Goal: Find specific page/section: Find specific page/section

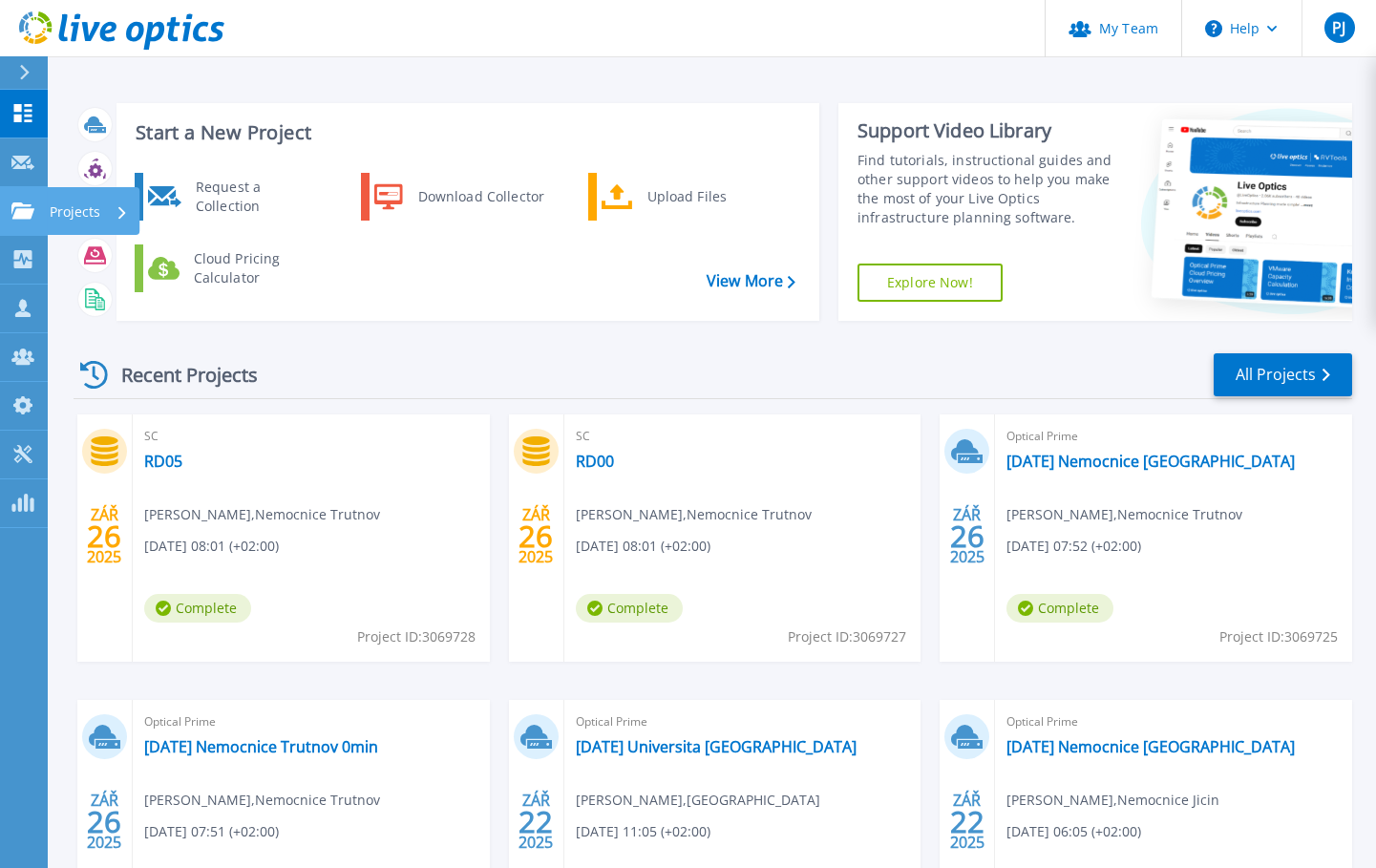
click at [23, 214] on icon at bounding box center [23, 210] width 23 height 16
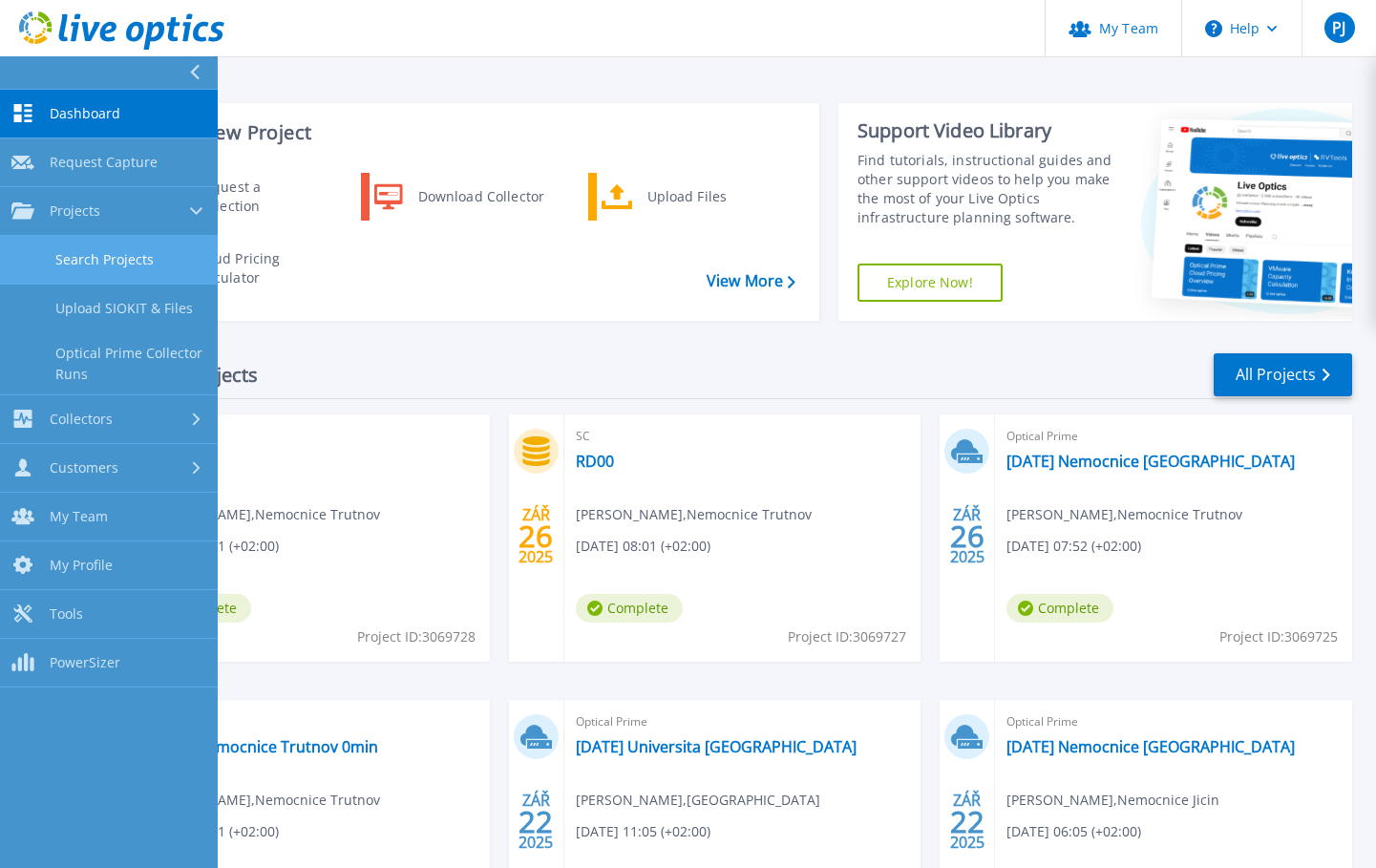
click at [60, 260] on link "Search Projects" at bounding box center [108, 260] width 218 height 49
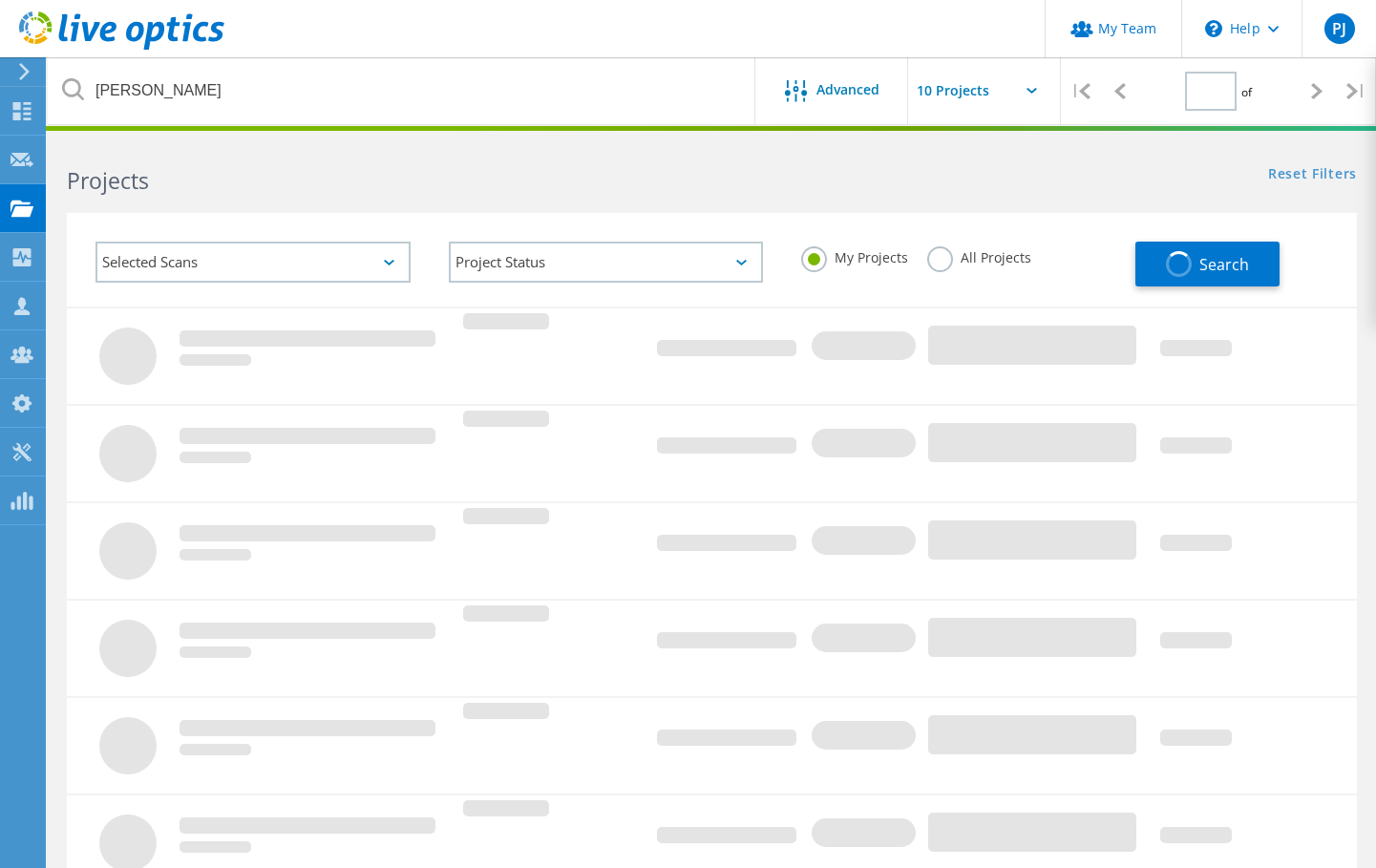
type input "1"
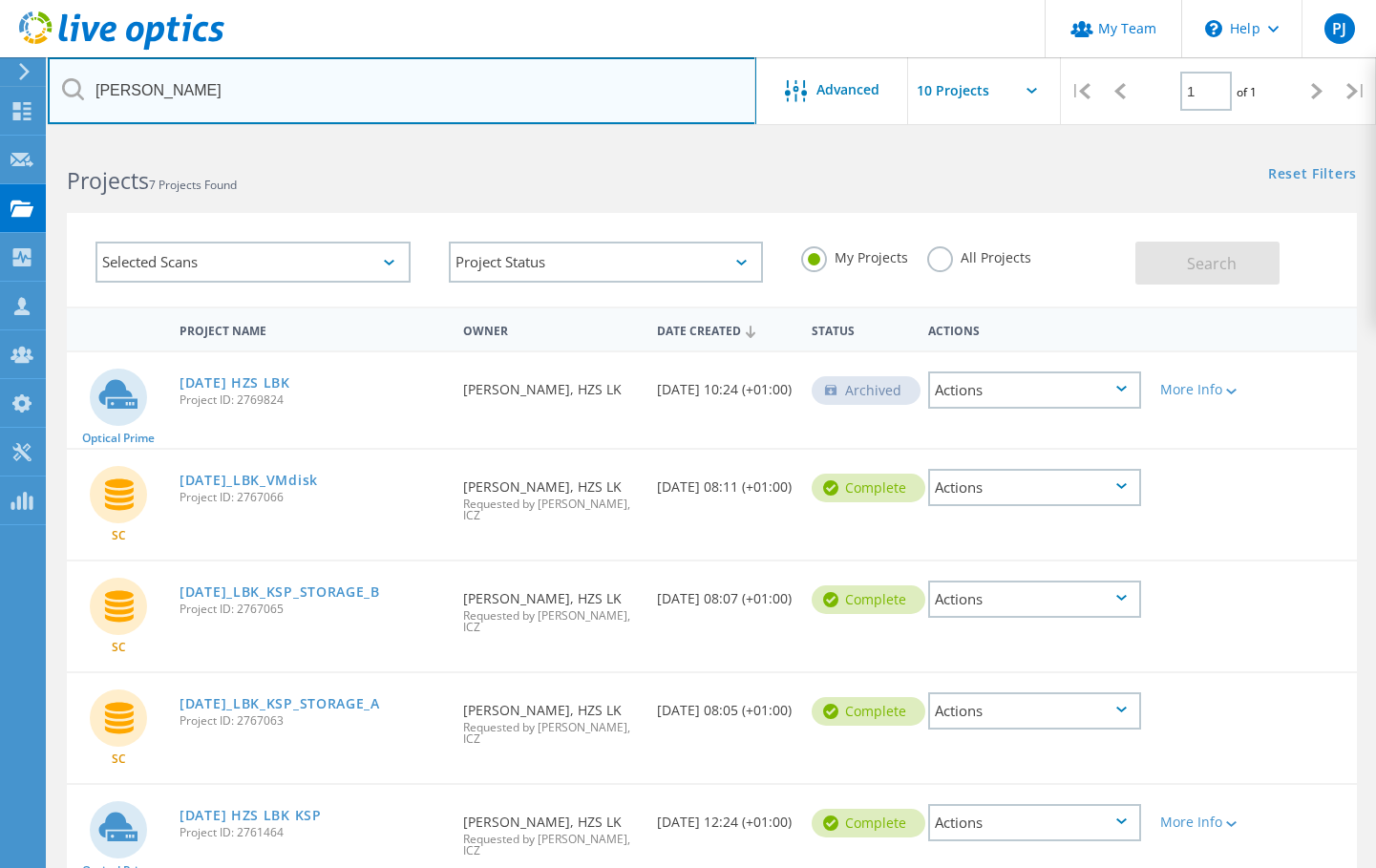
click at [268, 96] on input "hodan" at bounding box center [401, 91] width 708 height 67
drag, startPoint x: 213, startPoint y: 92, endPoint x: 92, endPoint y: 92, distance: 121.0
click at [92, 92] on input "hodan" at bounding box center [401, 91] width 708 height 67
type input "hzs"
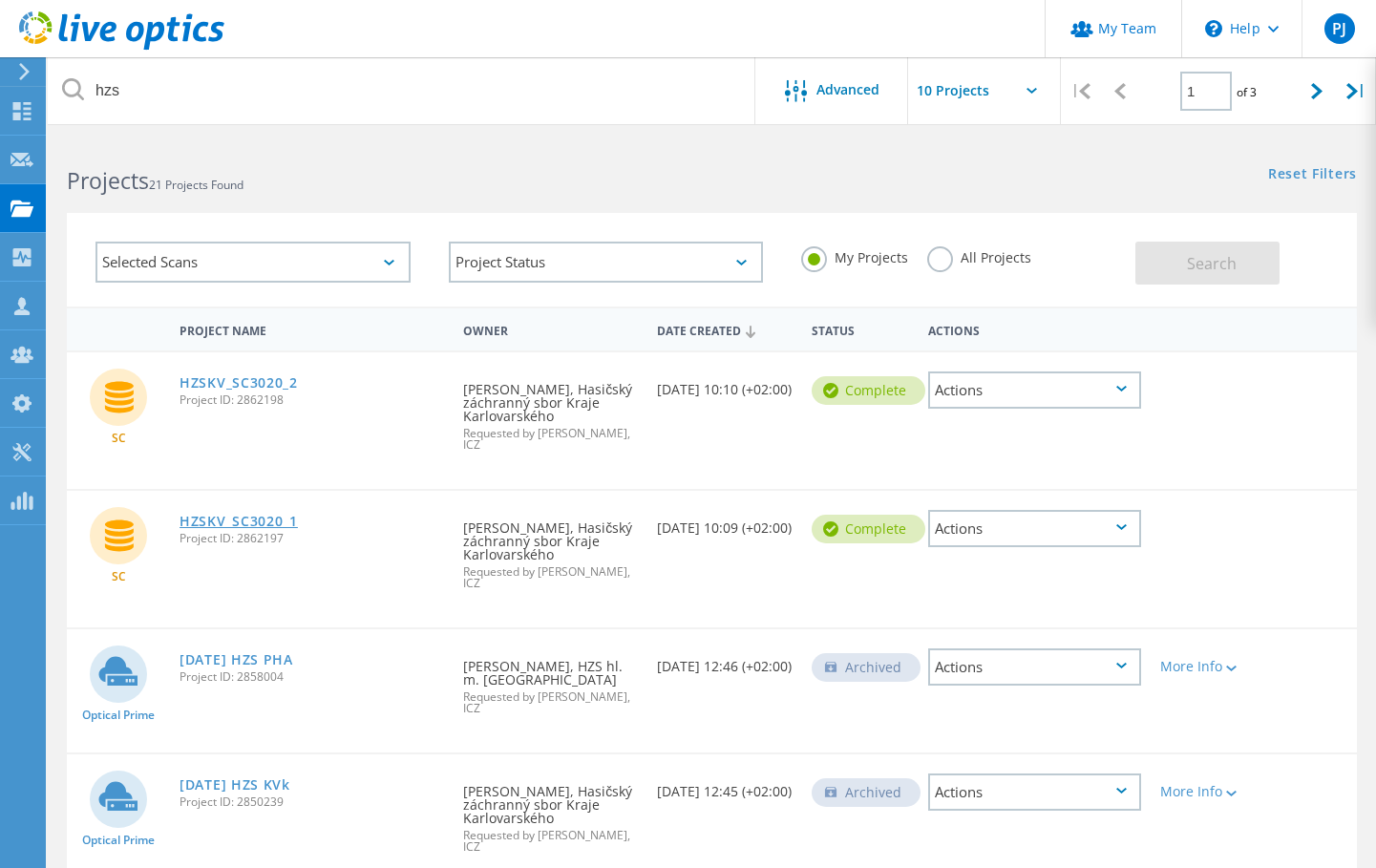
click at [251, 514] on link "HZSKV_SC3020_1" at bounding box center [239, 521] width 119 height 13
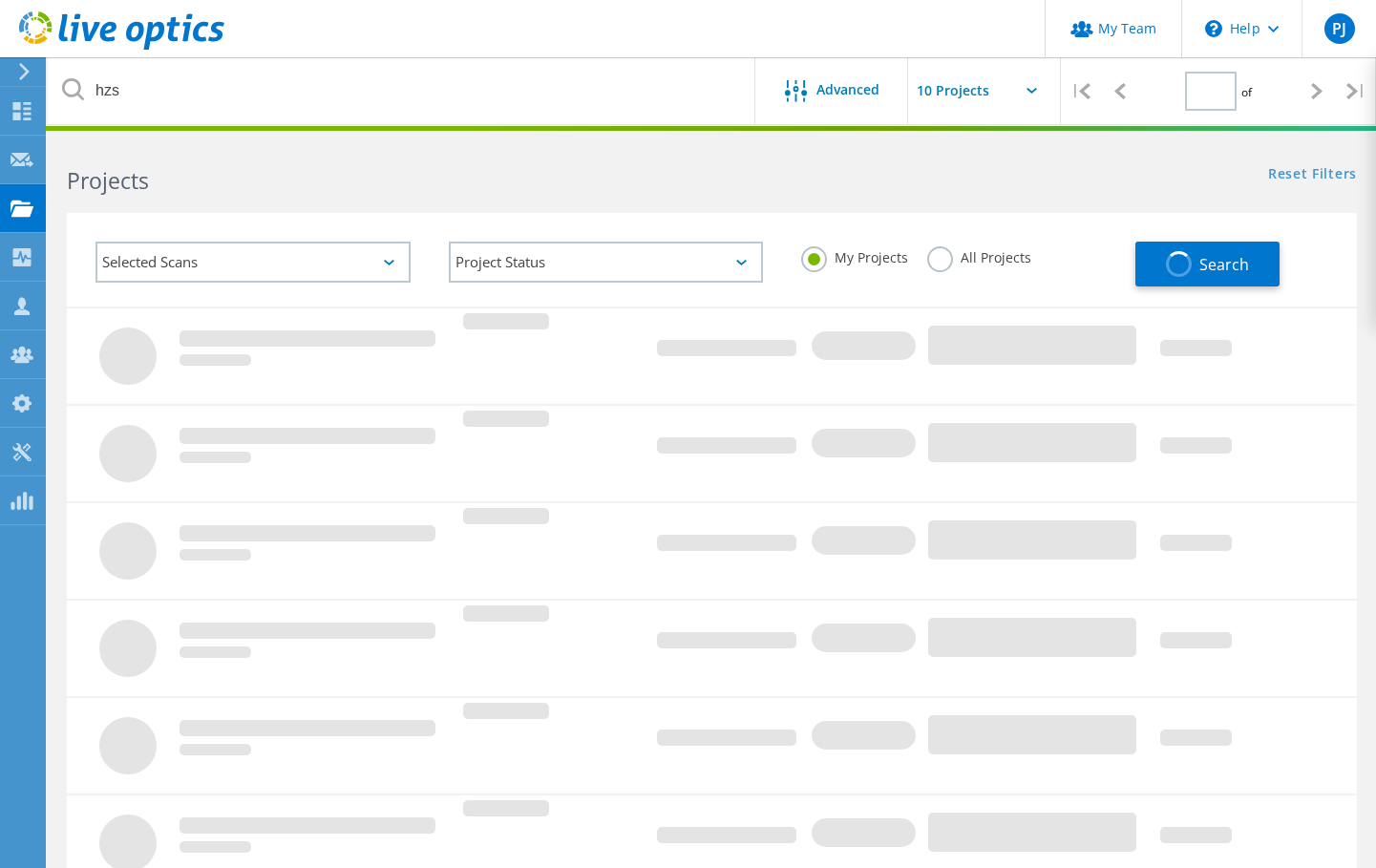
type input "1"
